Goal: Transaction & Acquisition: Obtain resource

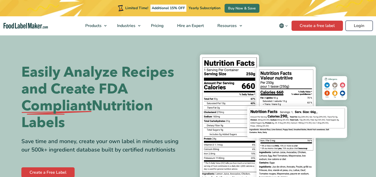
click at [361, 27] on link "Login" at bounding box center [359, 26] width 27 height 10
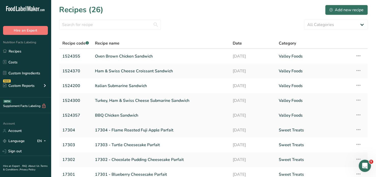
click at [108, 114] on link "BBQ Chicken Sandwich" at bounding box center [161, 115] width 132 height 11
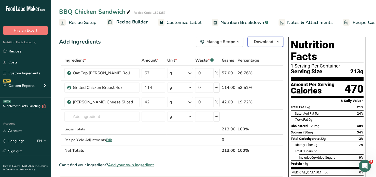
click at [264, 40] on span "Download" at bounding box center [263, 42] width 19 height 6
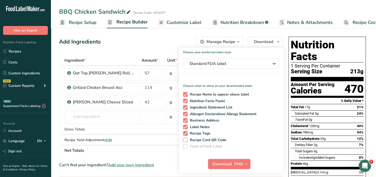
click at [184, 93] on span at bounding box center [185, 94] width 5 height 5
click at [184, 93] on input "Recipe Name to appear above label" at bounding box center [184, 94] width 3 height 3
checkbox input "false"
click at [186, 106] on span at bounding box center [185, 107] width 5 height 5
click at [186, 106] on input "Ingredient Statement List" at bounding box center [184, 107] width 3 height 3
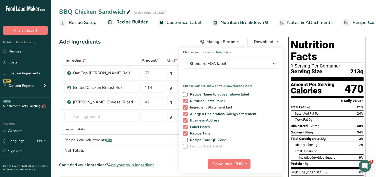
checkbox input "false"
click at [186, 112] on span at bounding box center [185, 114] width 5 height 5
click at [186, 112] on input "Allergen Declaration/ Allergy Statement" at bounding box center [184, 113] width 3 height 3
checkbox input "false"
click at [186, 119] on span at bounding box center [185, 120] width 5 height 5
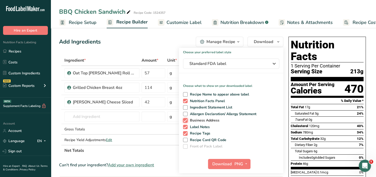
click at [186, 119] on input "Business Address" at bounding box center [184, 120] width 3 height 3
checkbox input "false"
click at [185, 126] on span at bounding box center [185, 127] width 5 height 5
click at [185, 126] on input "Label Notes" at bounding box center [184, 126] width 3 height 3
checkbox input "false"
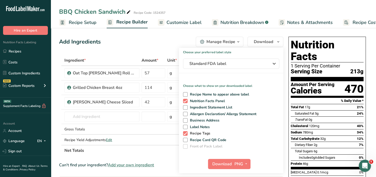
click at [185, 133] on span at bounding box center [185, 133] width 5 height 5
click at [185, 133] on input "Recipe Tags" at bounding box center [184, 133] width 3 height 3
checkbox input "false"
click at [246, 163] on icon "button" at bounding box center [246, 164] width 4 height 6
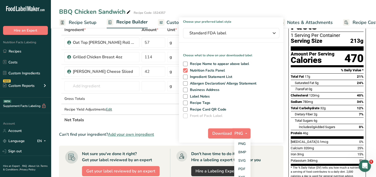
scroll to position [31, 0]
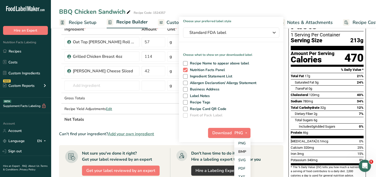
click at [243, 151] on link "BMP" at bounding box center [242, 151] width 16 height 8
click at [231, 133] on button "Download" at bounding box center [220, 133] width 25 height 10
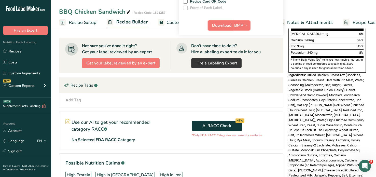
scroll to position [139, 0]
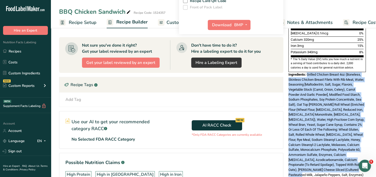
drag, startPoint x: 308, startPoint y: 60, endPoint x: 345, endPoint y: 162, distance: 108.1
click at [345, 162] on div "Ingredients: Grilled Chicken Breast 4oz (Boneless, Skinless Chicken Breast File…" at bounding box center [326, 124] width 77 height 105
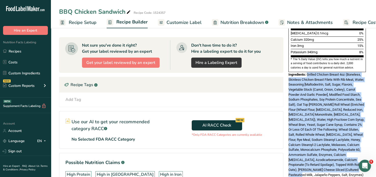
copy span "Grilled Chicken Breast 4oz (Boneless, Skinless Chicken Breast Filets With Rib M…"
click at [19, 51] on link "Recipes" at bounding box center [25, 51] width 51 height 10
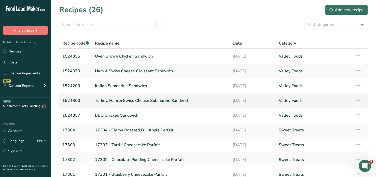
click at [112, 102] on link "Turkey, Ham & Swiss Cheese Submarine Sandwich" at bounding box center [161, 100] width 132 height 11
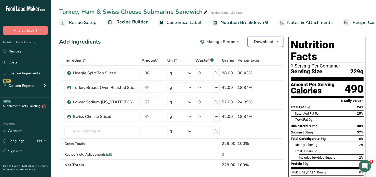
click at [279, 41] on icon "button" at bounding box center [278, 42] width 4 height 6
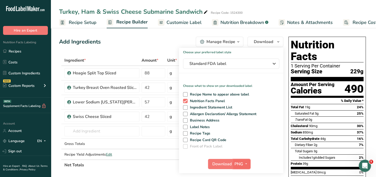
click at [247, 161] on icon "button" at bounding box center [246, 164] width 4 height 6
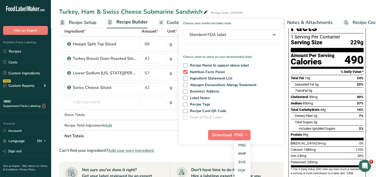
scroll to position [30, 0]
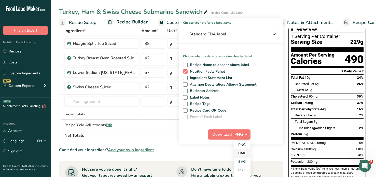
click at [242, 154] on link "BMP" at bounding box center [242, 153] width 16 height 8
click at [224, 131] on span "Download" at bounding box center [221, 134] width 19 height 6
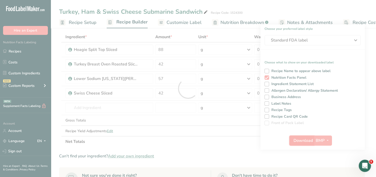
scroll to position [0, 0]
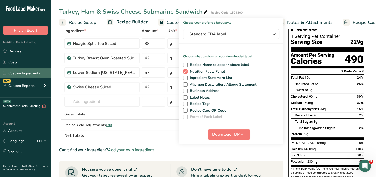
click at [23, 74] on link "Custom Ingredients" at bounding box center [25, 73] width 51 height 10
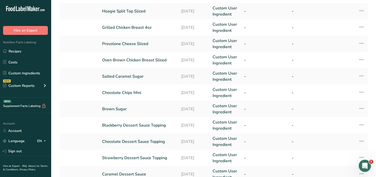
scroll to position [154, 0]
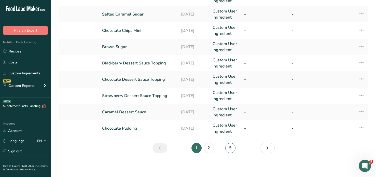
click at [231, 147] on link "5" at bounding box center [230, 148] width 10 height 10
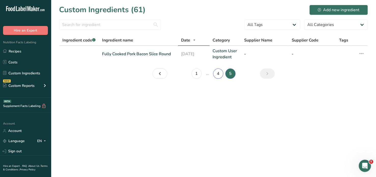
click at [216, 73] on link "4" at bounding box center [218, 73] width 10 height 10
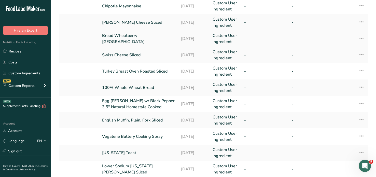
scroll to position [49, 0]
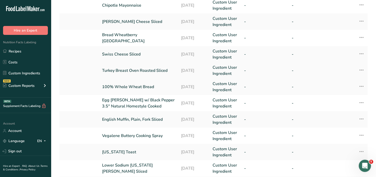
click at [150, 71] on link "Turkey Breast Oven Roasted Sliced" at bounding box center [138, 70] width 73 height 6
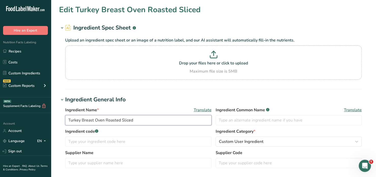
click at [97, 121] on input "Turkey Breast Oven Roasted Sliced" at bounding box center [138, 120] width 146 height 10
drag, startPoint x: 94, startPoint y: 120, endPoint x: 120, endPoint y: 121, distance: 26.0
click at [120, 121] on input "Turkey Breast Oven Roasted Sliced" at bounding box center [138, 120] width 146 height 10
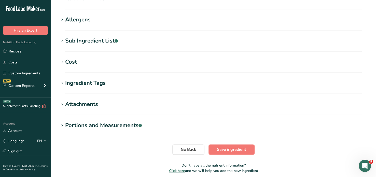
scroll to position [213, 0]
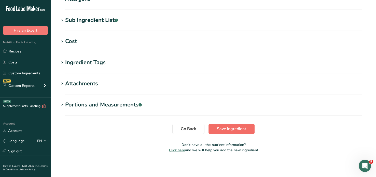
type input "Turkey Breast Oiled Browned Sliced"
click at [223, 131] on span "Save ingredient" at bounding box center [231, 129] width 29 height 6
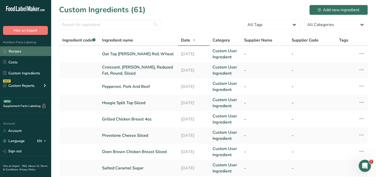
click at [11, 51] on link "Recipes" at bounding box center [25, 51] width 51 height 10
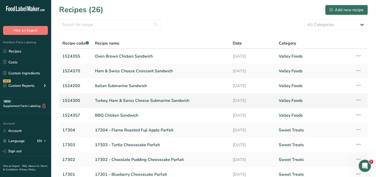
click at [125, 100] on link "Turkey, Ham & Swiss Cheese Submarine Sandwich" at bounding box center [161, 100] width 132 height 11
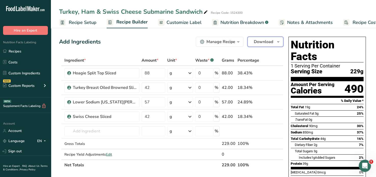
click at [278, 41] on icon "button" at bounding box center [278, 42] width 4 height 6
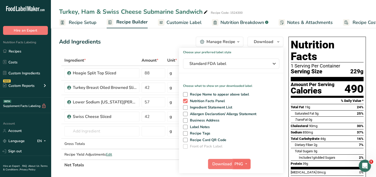
click at [247, 161] on icon "button" at bounding box center [246, 164] width 4 height 6
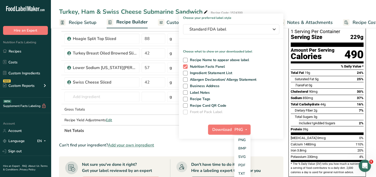
scroll to position [35, 0]
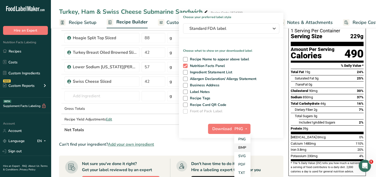
click at [242, 147] on link "BMP" at bounding box center [242, 147] width 16 height 8
click at [227, 127] on span "Download" at bounding box center [221, 129] width 19 height 6
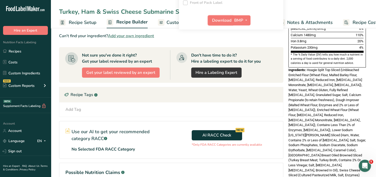
scroll to position [144, 0]
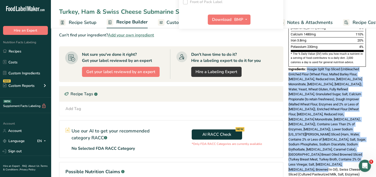
drag, startPoint x: 307, startPoint y: 57, endPoint x: 359, endPoint y: 147, distance: 103.8
click at [359, 147] on div "Ingredients: Hoagie Split Top Sliced (Unbleached Enriched Flour (Wheat Flour, M…" at bounding box center [326, 122] width 77 height 110
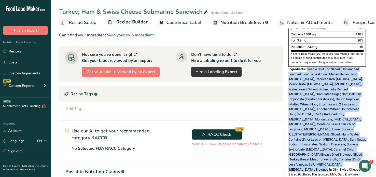
copy span "Hoagie Split Top Sliced (Unbleached Enriched Flour (Wheat Flour, Malted Barley …"
click at [20, 51] on link "Recipes" at bounding box center [25, 51] width 51 height 10
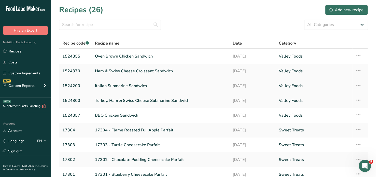
click at [130, 85] on link "Italian Submarine Sandwich" at bounding box center [161, 85] width 132 height 11
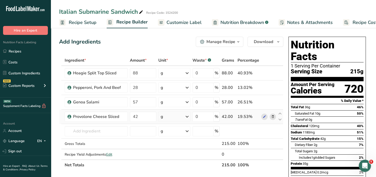
click at [249, 119] on div "19.53%" at bounding box center [249, 117] width 22 height 6
click at [278, 41] on icon "button" at bounding box center [278, 42] width 4 height 6
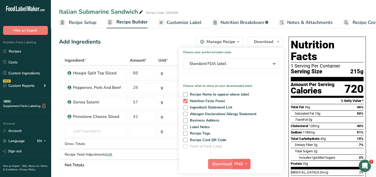
click at [245, 162] on icon "button" at bounding box center [246, 164] width 4 height 6
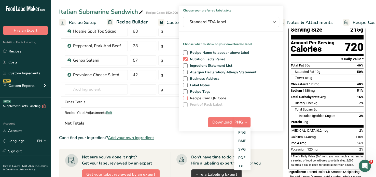
scroll to position [43, 0]
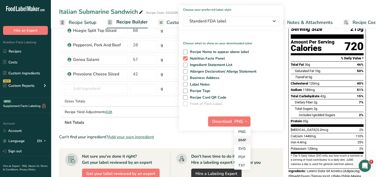
click at [245, 139] on link "BMP" at bounding box center [242, 140] width 16 height 8
click at [233, 117] on button "BMP" at bounding box center [242, 121] width 18 height 10
click at [225, 119] on span "Download" at bounding box center [221, 121] width 19 height 6
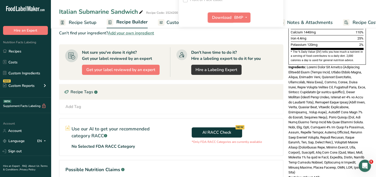
scroll to position [146, 0]
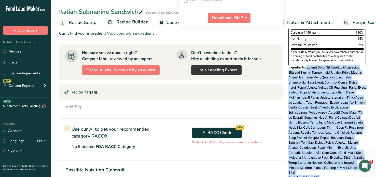
drag, startPoint x: 307, startPoint y: 54, endPoint x: 359, endPoint y: 152, distance: 111.2
click at [359, 152] on body ".a-20{fill:#fff;} Hire an Expert Nutrition Facts Labeling Recipes Costs Custom …" at bounding box center [188, 36] width 376 height 364
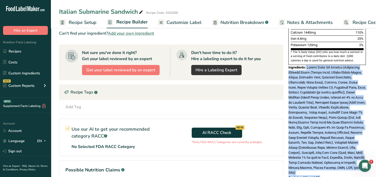
copy body "Hoagie Split Top Sliced (Unbleached Enriched Flour (Wheat Flour, Malted Barley …"
click at [21, 51] on link "Recipes" at bounding box center [25, 51] width 51 height 10
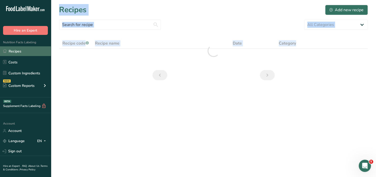
click at [12, 50] on link "Recipes" at bounding box center [25, 51] width 51 height 10
click at [17, 50] on link "Recipes" at bounding box center [25, 51] width 51 height 10
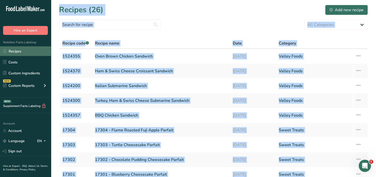
click at [20, 52] on link "Recipes" at bounding box center [25, 51] width 51 height 10
click at [15, 52] on link "Recipes" at bounding box center [25, 51] width 51 height 10
click at [135, 5] on div "Recipes (26) Add new recipe" at bounding box center [213, 9] width 309 height 11
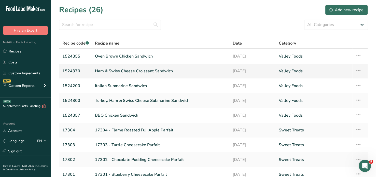
click at [137, 69] on link "Ham & Swiss Cheese Croissant Sandwich" at bounding box center [161, 71] width 132 height 11
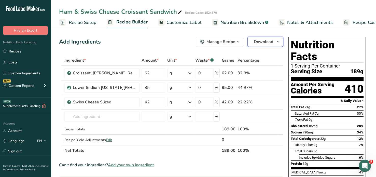
click at [265, 41] on span "Download" at bounding box center [263, 42] width 19 height 6
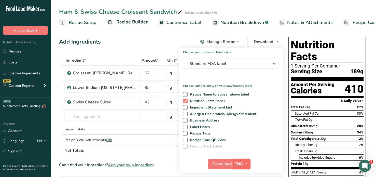
click at [247, 163] on icon "button" at bounding box center [246, 164] width 4 height 6
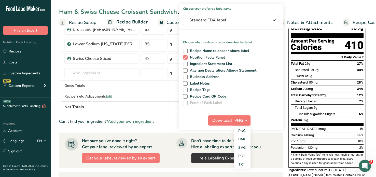
scroll to position [44, 0]
click at [244, 138] on link "BMP" at bounding box center [242, 139] width 16 height 8
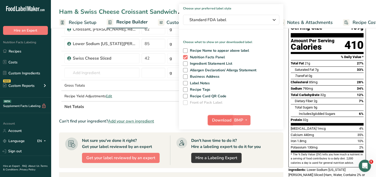
click at [226, 118] on span "Download" at bounding box center [221, 120] width 19 height 6
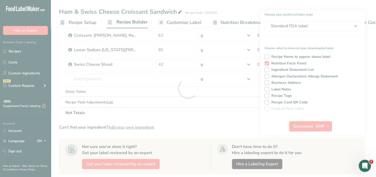
scroll to position [0, 0]
click at [227, 117] on div at bounding box center [188, 88] width 376 height 177
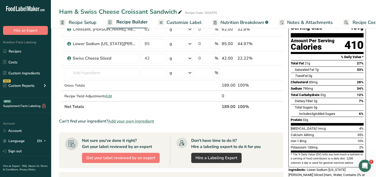
click at [89, 23] on span "Recipe Setup" at bounding box center [83, 22] width 28 height 7
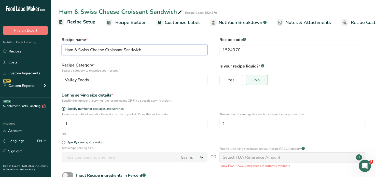
drag, startPoint x: 123, startPoint y: 50, endPoint x: 147, endPoint y: 49, distance: 23.5
click at [147, 49] on input "Ham & Swiss Cheese Croissant Sandwich" at bounding box center [135, 50] width 146 height 10
click at [157, 85] on div "Recipe Category * Select a category to organize your recipes Valley Foods Stand…" at bounding box center [213, 75] width 309 height 26
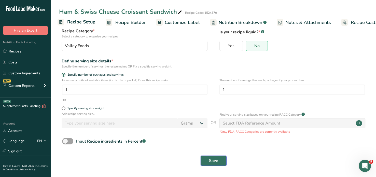
click at [212, 162] on span "Save" at bounding box center [213, 161] width 9 height 6
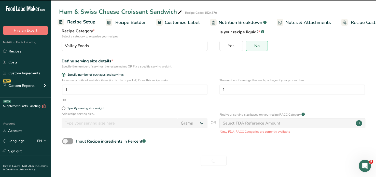
type input "Ham & Swiss Cheese Croissant"
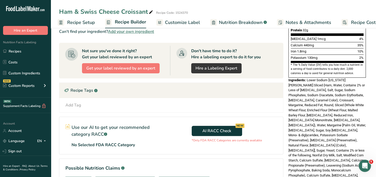
scroll to position [134, 0]
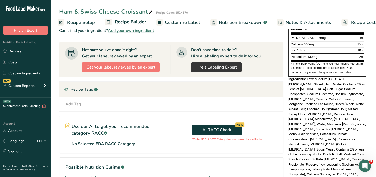
click at [308, 77] on div "Ingredients: Lower Sodium Virginia Ham Sliced (Ham, Water, Contains 2% or Less …" at bounding box center [326, 134] width 77 height 115
click at [133, 21] on span "Recipe Builder" at bounding box center [130, 22] width 31 height 7
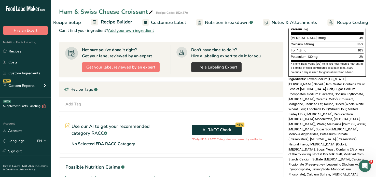
click at [126, 21] on span "Recipe Builder" at bounding box center [116, 22] width 31 height 7
click at [19, 50] on link "Recipes" at bounding box center [25, 51] width 51 height 10
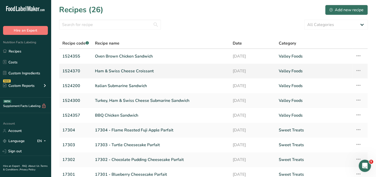
click at [116, 70] on link "Ham & Swiss Cheese Croissant" at bounding box center [161, 71] width 132 height 11
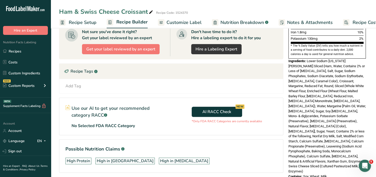
scroll to position [153, 0]
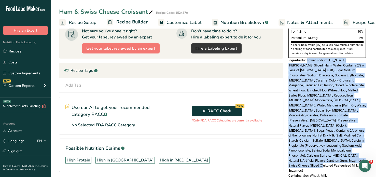
drag, startPoint x: 307, startPoint y: 48, endPoint x: 361, endPoint y: 146, distance: 112.6
click at [361, 146] on div "Ingredients: Lower Sodium Virginia Ham Sliced (Ham, Water, Contains 2% or Less …" at bounding box center [326, 115] width 77 height 115
copy span "Lower Sodium [US_STATE][PERSON_NAME] Sliced (Ham, Water, Contains 2% or Less of…"
click at [313, 68] on span "Lower Sodium [US_STATE][PERSON_NAME] Sliced (Ham, Water, Contains 2% or Less of…" at bounding box center [326, 115] width 77 height 114
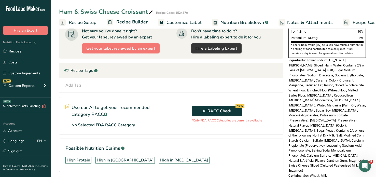
drag, startPoint x: 313, startPoint y: 68, endPoint x: 306, endPoint y: 46, distance: 23.4
click at [306, 58] on span "Ingredients:" at bounding box center [297, 60] width 18 height 4
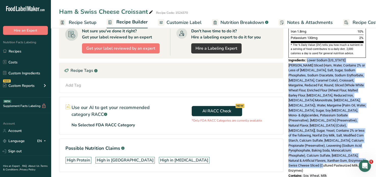
drag, startPoint x: 307, startPoint y: 47, endPoint x: 348, endPoint y: 148, distance: 109.0
click at [348, 148] on div "Ingredients: Lower Sodium Virginia Ham Sliced (Ham, Water, Contains 2% or Less …" at bounding box center [326, 115] width 77 height 115
copy span "Lower Sodium [US_STATE][PERSON_NAME] Sliced (Ham, Water, Contains 2% or Less of…"
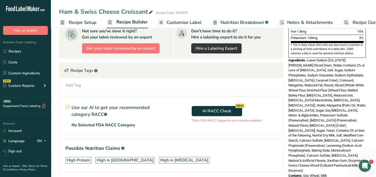
click at [262, 128] on section "Use our AI to get your recommended category RACC .a-a{fill:#347362;}.b-a{fill:#…" at bounding box center [171, 116] width 224 height 38
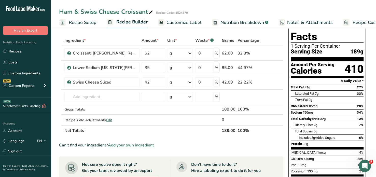
scroll to position [0, 0]
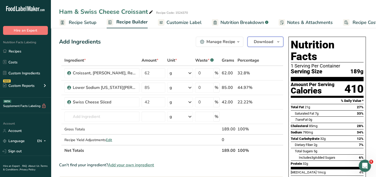
click at [277, 40] on icon "button" at bounding box center [278, 42] width 4 height 6
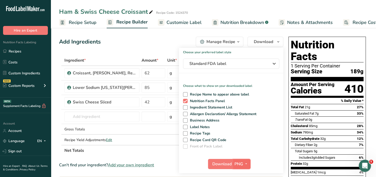
click at [246, 163] on icon "button" at bounding box center [246, 164] width 4 height 6
drag, startPoint x: 246, startPoint y: 163, endPoint x: 268, endPoint y: 157, distance: 22.4
click at [268, 157] on div "Download PNG PNG BMP SVG PDF TXT" at bounding box center [231, 165] width 104 height 16
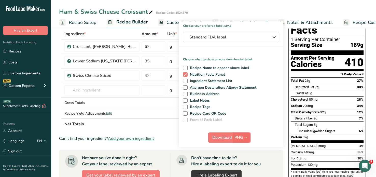
click at [245, 136] on icon "button" at bounding box center [246, 137] width 4 height 6
click at [243, 155] on link "BMP" at bounding box center [242, 156] width 16 height 8
click at [227, 136] on span "Download" at bounding box center [221, 137] width 19 height 6
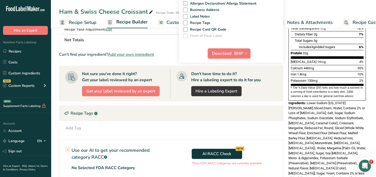
scroll to position [110, 0]
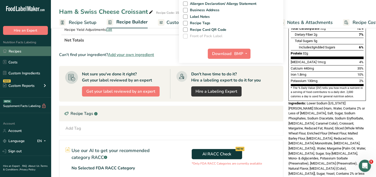
click at [19, 50] on link "Recipes" at bounding box center [25, 51] width 51 height 10
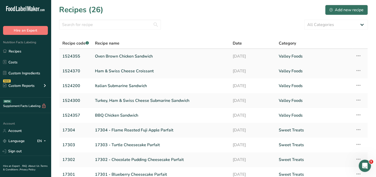
click at [142, 57] on link "Oven Brown Chicken Sandwich" at bounding box center [161, 56] width 132 height 11
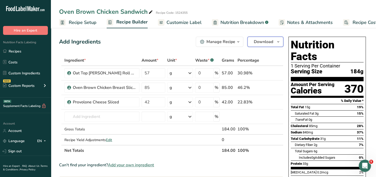
click at [280, 40] on icon "button" at bounding box center [278, 42] width 4 height 6
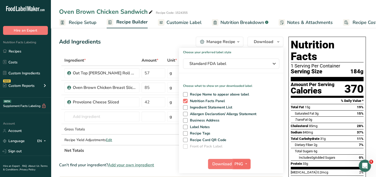
click at [246, 163] on icon "button" at bounding box center [246, 164] width 4 height 6
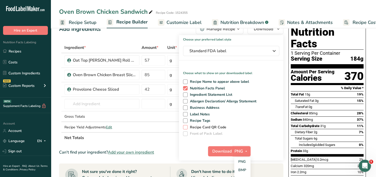
scroll to position [17, 0]
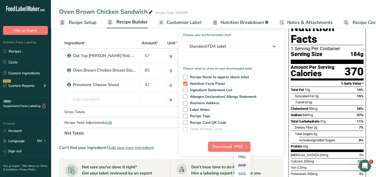
click at [241, 166] on link "BMP" at bounding box center [242, 165] width 16 height 8
click at [230, 147] on span "Download" at bounding box center [221, 147] width 19 height 6
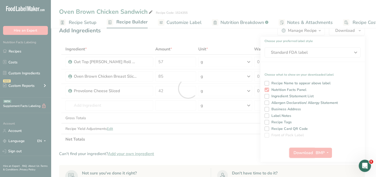
scroll to position [0, 0]
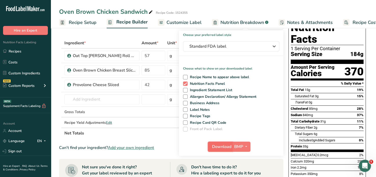
click at [223, 144] on span "Download" at bounding box center [221, 147] width 19 height 6
click at [81, 21] on span "Recipe Setup" at bounding box center [83, 22] width 28 height 7
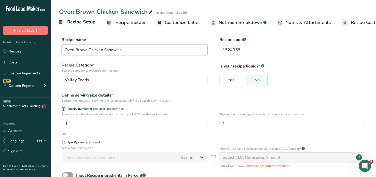
click at [103, 49] on input "Oven Brown Chicken Sandwich" at bounding box center [135, 50] width 146 height 10
type input "Oven Brown Chicken Breast Sandwich"
click at [134, 61] on form "Recipe name * Oven Brown Chicken Breast Sandwich Recipe code .a-a{fill:#347362;…" at bounding box center [213, 120] width 309 height 166
click at [147, 56] on div "Recipe name * Oven Brown Chicken Breast Sandwich Recipe code .a-a{fill:#347362;…" at bounding box center [213, 47] width 309 height 21
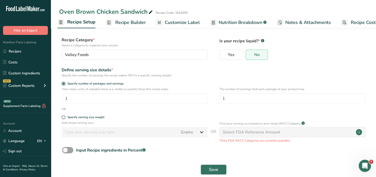
scroll to position [31, 0]
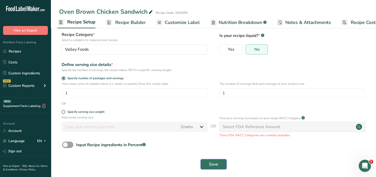
click at [213, 165] on span "Save" at bounding box center [213, 164] width 9 height 6
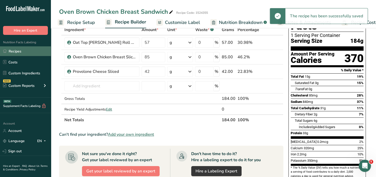
click at [18, 51] on link "Recipes" at bounding box center [25, 51] width 51 height 10
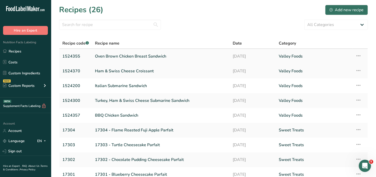
click at [155, 56] on link "Oven Brown Chicken Breast Sandwich" at bounding box center [161, 56] width 132 height 11
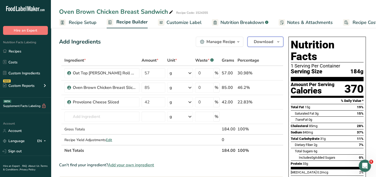
click at [278, 40] on icon "button" at bounding box center [278, 42] width 4 height 6
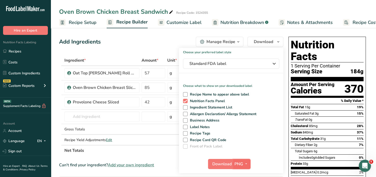
click at [245, 165] on icon "button" at bounding box center [246, 164] width 4 height 6
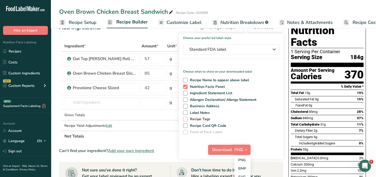
scroll to position [18, 0]
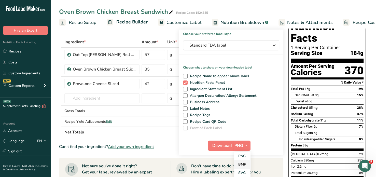
click at [241, 163] on link "BMP" at bounding box center [242, 164] width 16 height 8
click at [227, 145] on span "Download" at bounding box center [221, 146] width 19 height 6
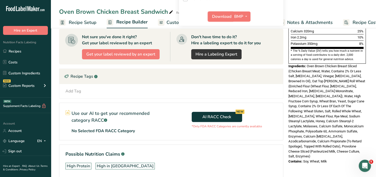
scroll to position [148, 0]
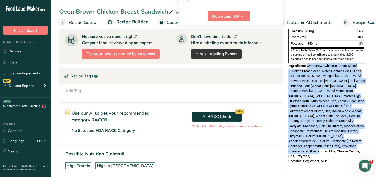
drag, startPoint x: 307, startPoint y: 52, endPoint x: 372, endPoint y: 134, distance: 104.2
click at [372, 134] on section "Add Ingredients Manage Recipe Delete Recipe Duplicate Recipe Scale Recipe Save …" at bounding box center [213, 40] width 325 height 323
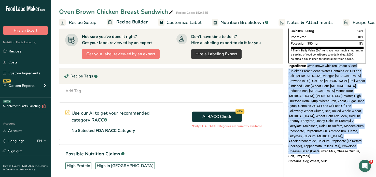
copy span "Oven Brown Chicken Breast Sliced (Chicken Breast Meat, Water, Contains 2% Or Le…"
